Goal: Information Seeking & Learning: Learn about a topic

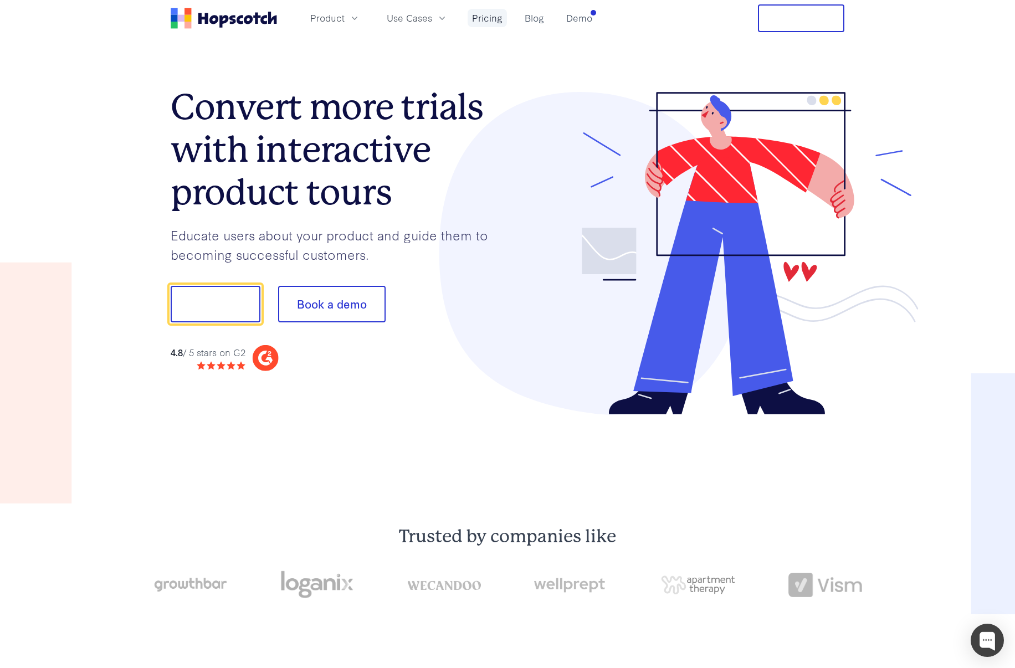
click at [474, 17] on link "Pricing" at bounding box center [486, 18] width 39 height 18
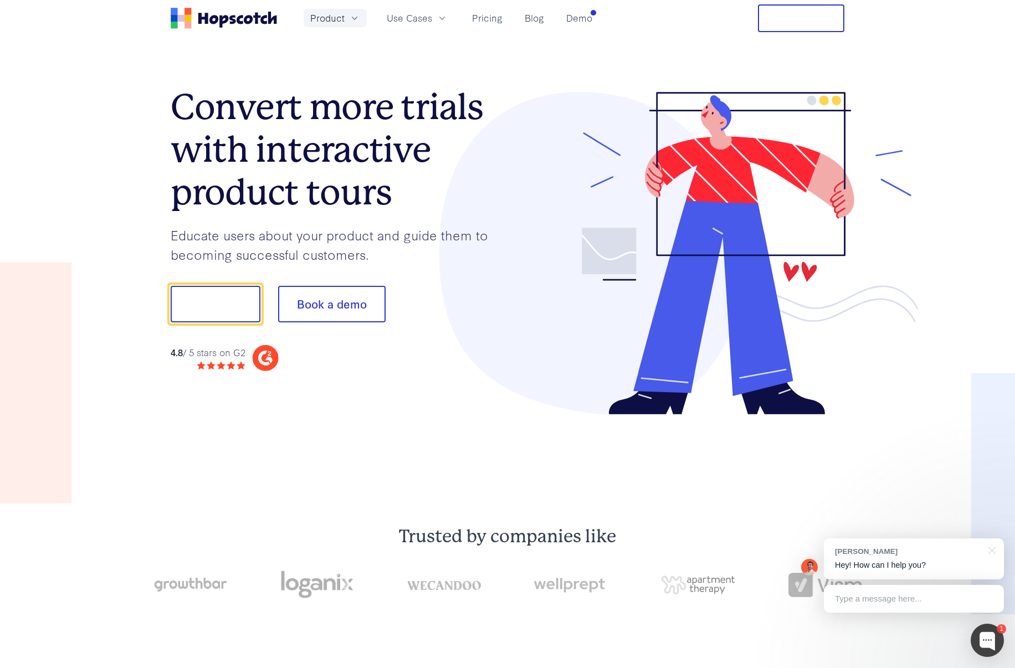
click at [322, 19] on span "Product" at bounding box center [327, 18] width 34 height 14
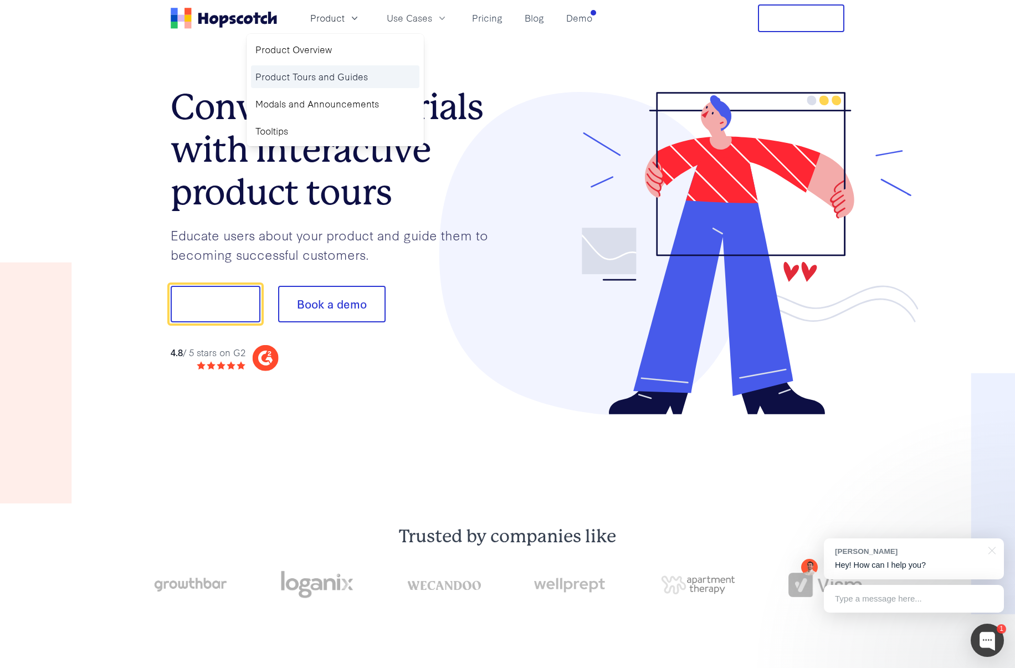
click at [289, 79] on link "Product Tours and Guides" at bounding box center [335, 76] width 168 height 23
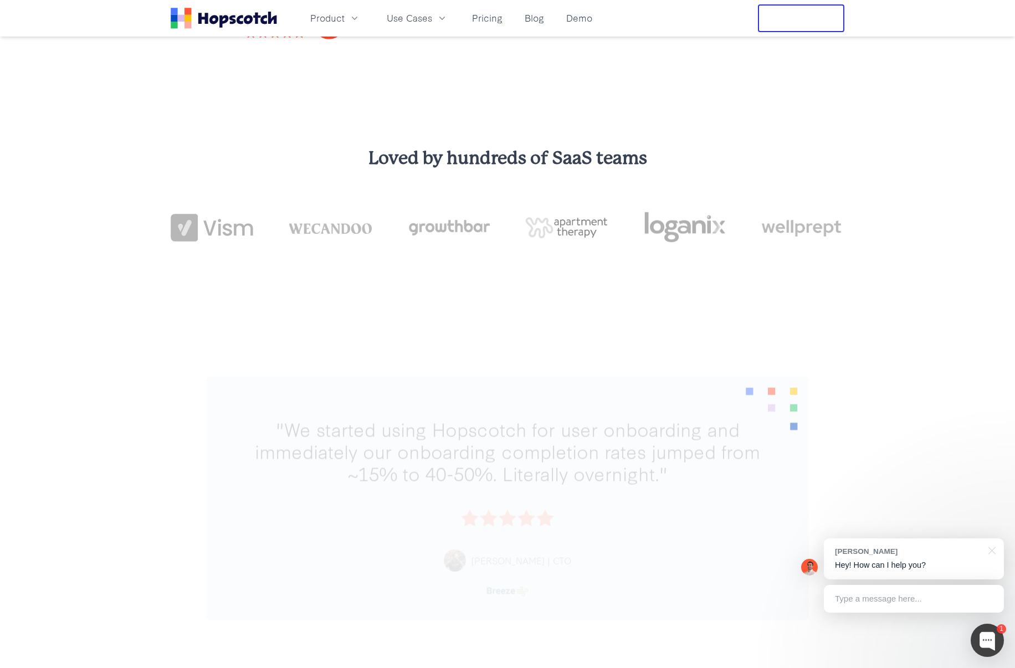
scroll to position [322, 0]
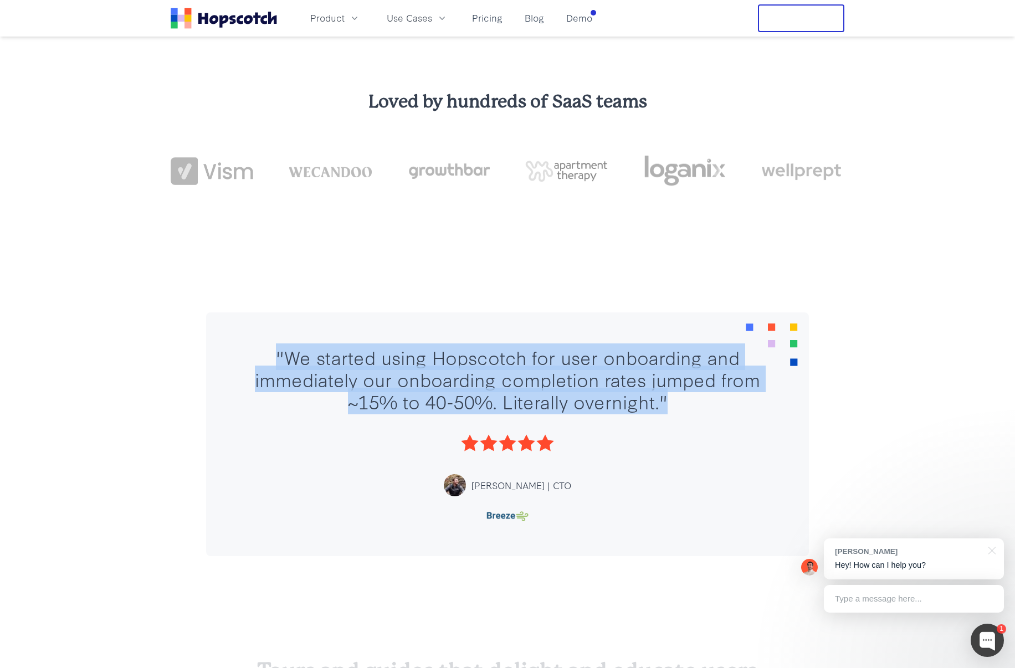
drag, startPoint x: 677, startPoint y: 408, endPoint x: 224, endPoint y: 348, distance: 456.9
click at [202, 350] on div ""We started using Hopscotch for user onboarding and immediately our onboarding …" at bounding box center [507, 434] width 638 height 244
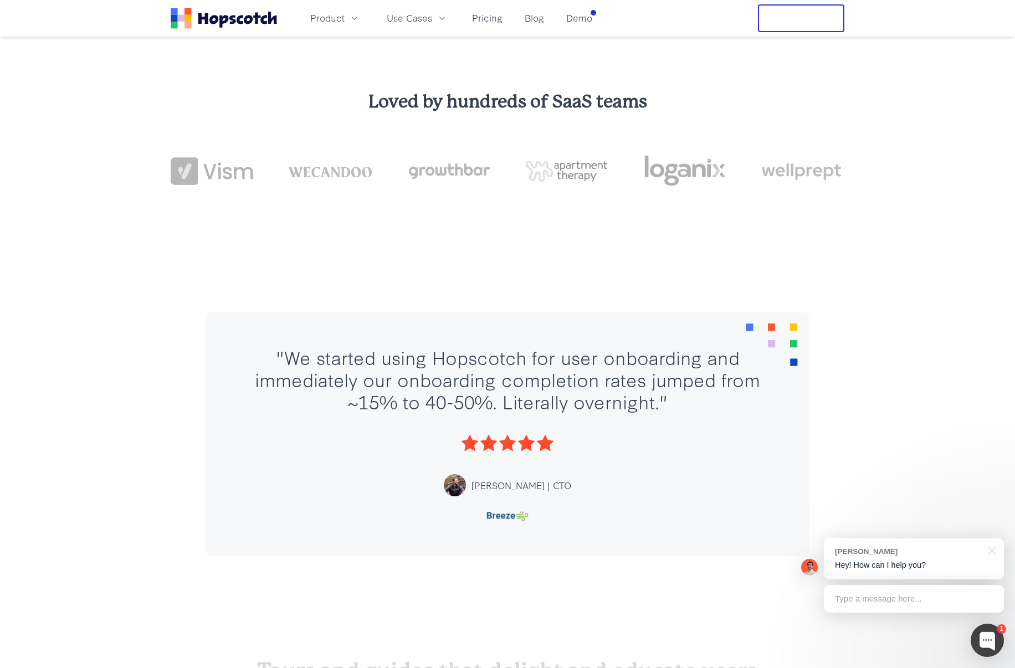
click at [225, 348] on section ""We started using Hopscotch for user onboarding and immediately our onboarding …" at bounding box center [507, 434] width 603 height 244
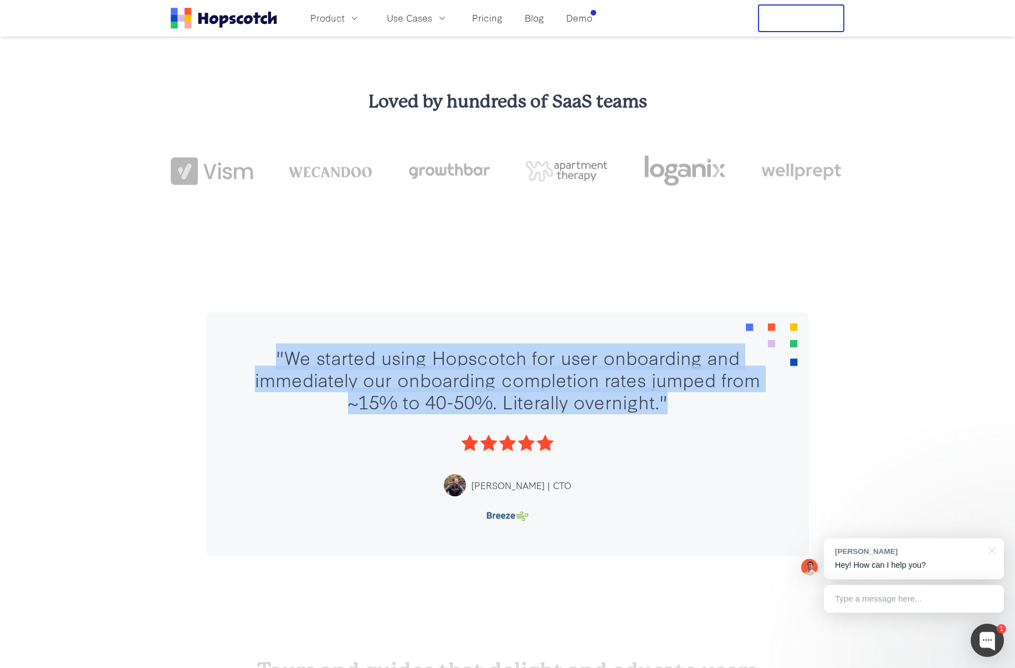
drag, startPoint x: 245, startPoint y: 344, endPoint x: 714, endPoint y: 412, distance: 474.6
click at [714, 412] on section ""We started using Hopscotch for user onboarding and immediately our onboarding …" at bounding box center [507, 434] width 603 height 244
drag, startPoint x: 714, startPoint y: 412, endPoint x: 557, endPoint y: 471, distance: 168.6
click at [713, 412] on div ""We started using Hopscotch for user onboarding and immediately our onboarding …" at bounding box center [507, 434] width 536 height 177
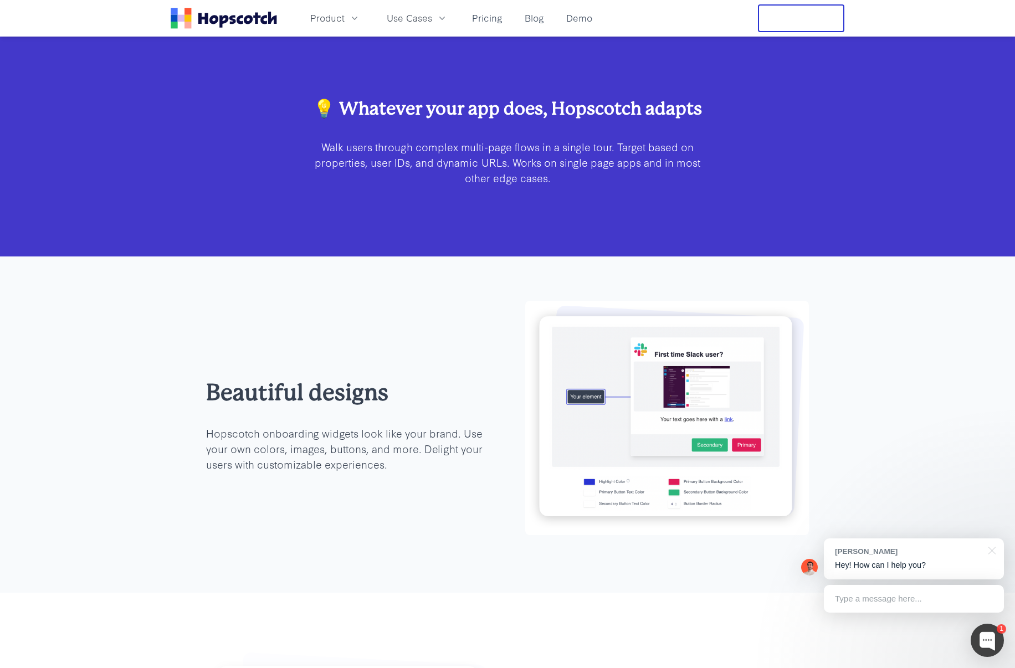
scroll to position [2191, 0]
